Goal: Book appointment/travel/reservation

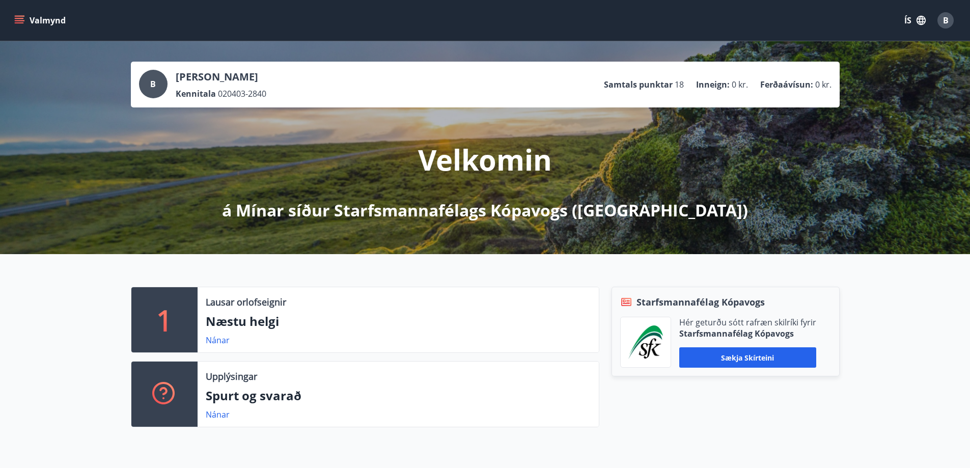
click at [20, 21] on icon "menu" at bounding box center [20, 20] width 11 height 1
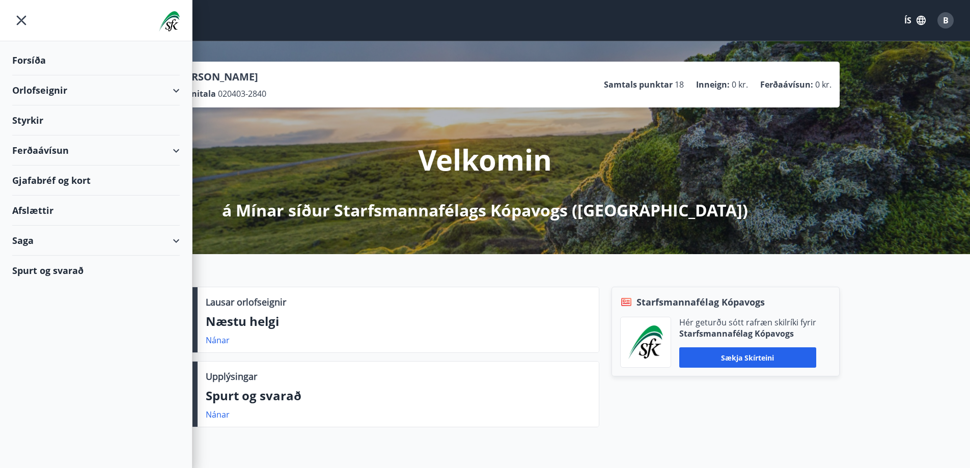
click at [62, 88] on div "Orlofseignir" at bounding box center [95, 90] width 167 height 30
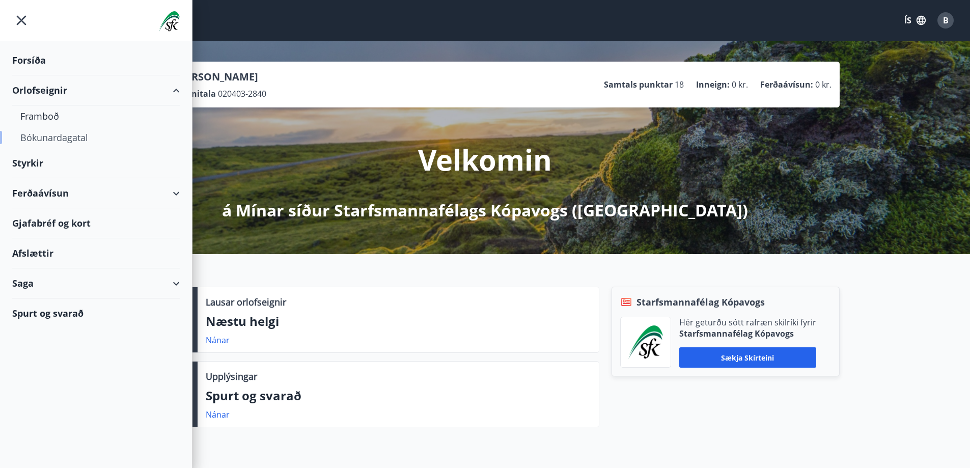
click at [53, 136] on div "Bókunardagatal" at bounding box center [95, 137] width 151 height 21
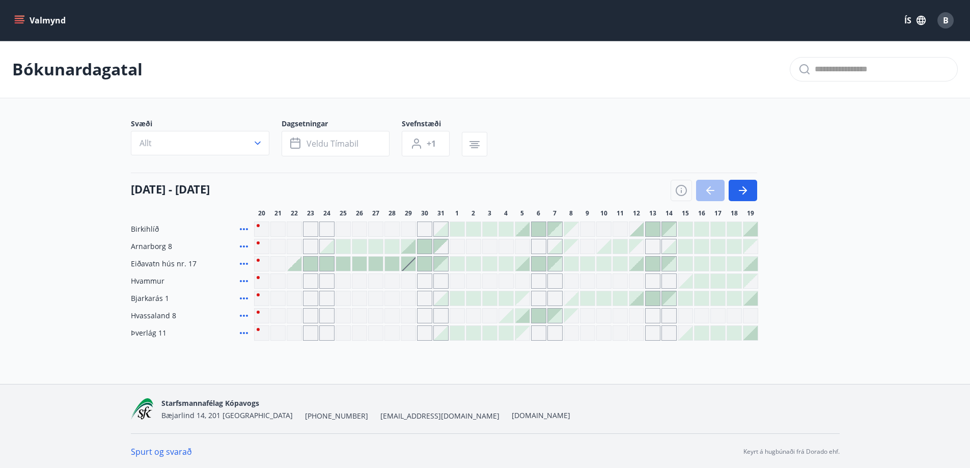
click at [460, 267] on div at bounding box center [457, 264] width 14 height 14
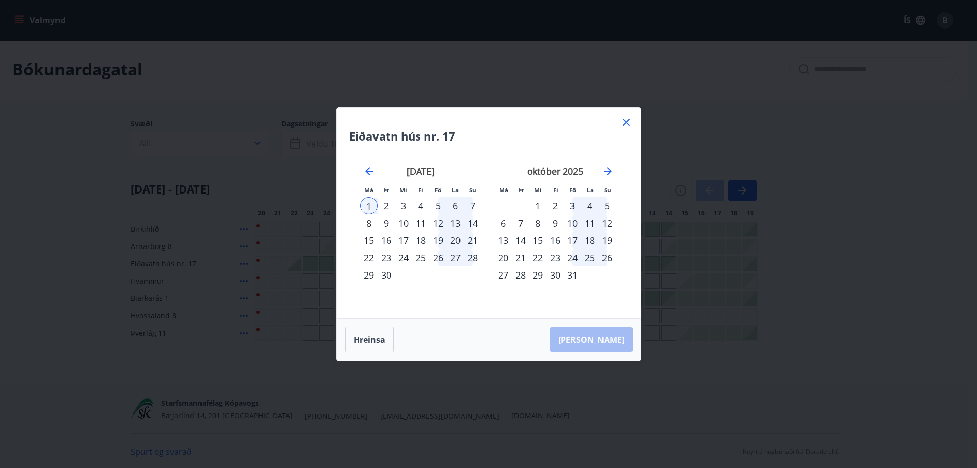
click at [422, 204] on div "4" at bounding box center [420, 205] width 17 height 17
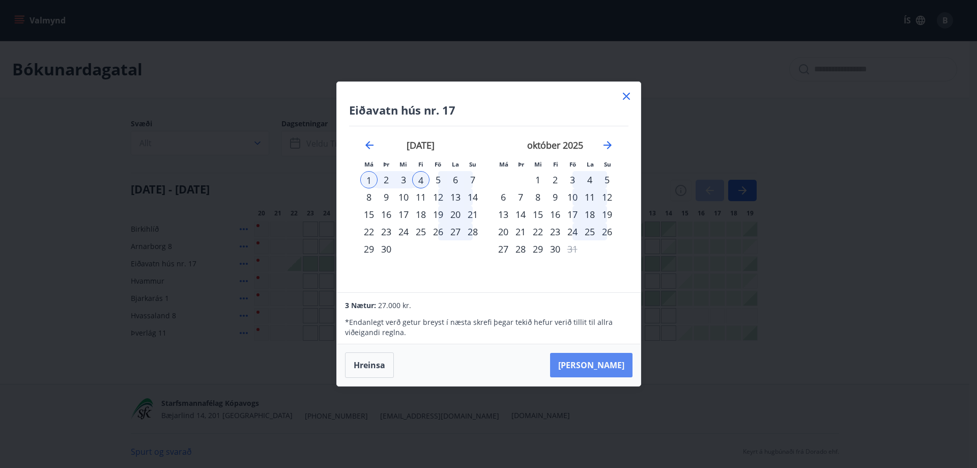
click at [601, 363] on button "[PERSON_NAME]" at bounding box center [591, 365] width 82 height 24
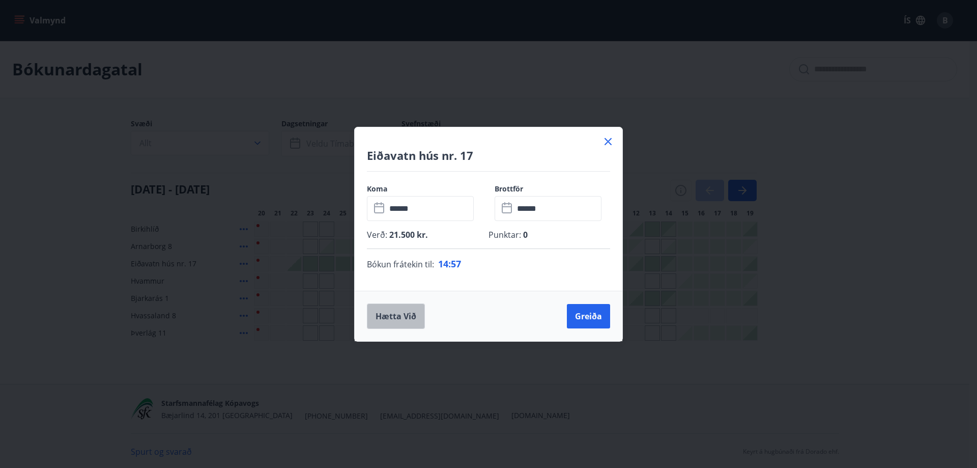
click at [389, 307] on button "Hætta við" at bounding box center [396, 315] width 58 height 25
